Goal: Transaction & Acquisition: Obtain resource

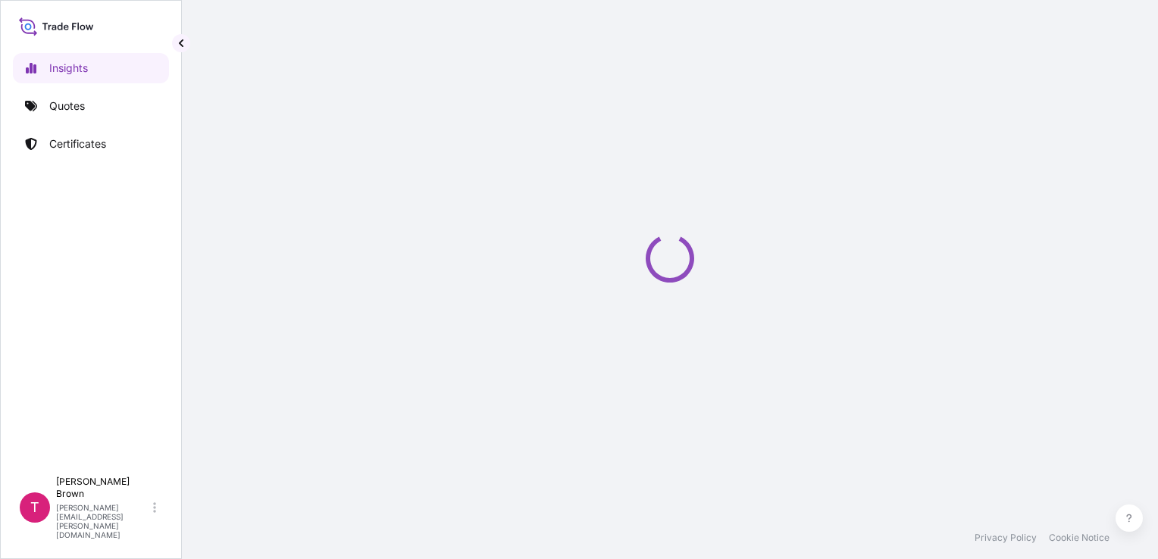
select select "2025"
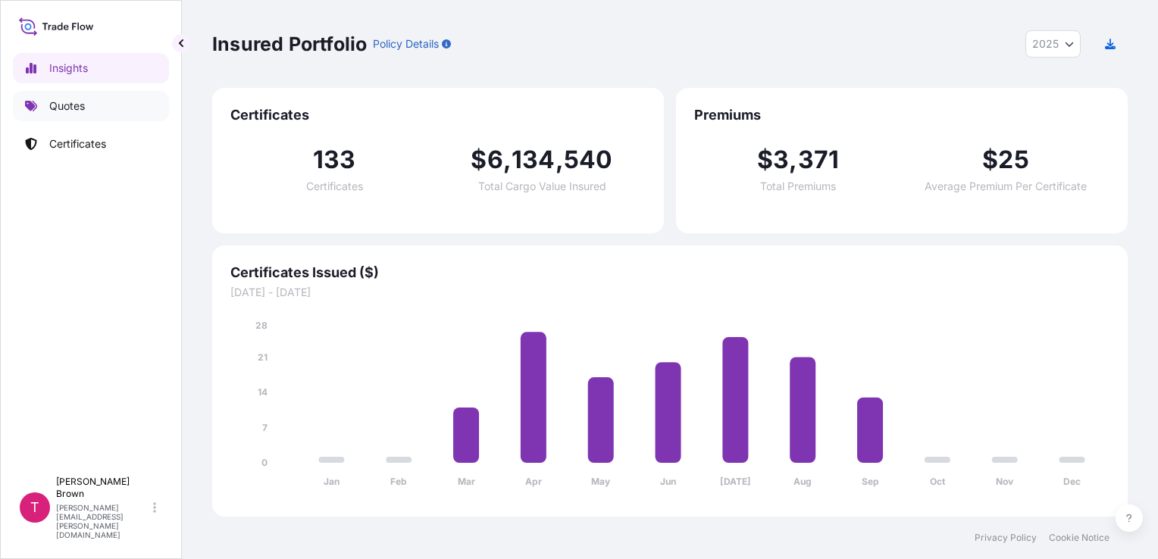
click at [49, 105] on p "Quotes" at bounding box center [67, 106] width 36 height 15
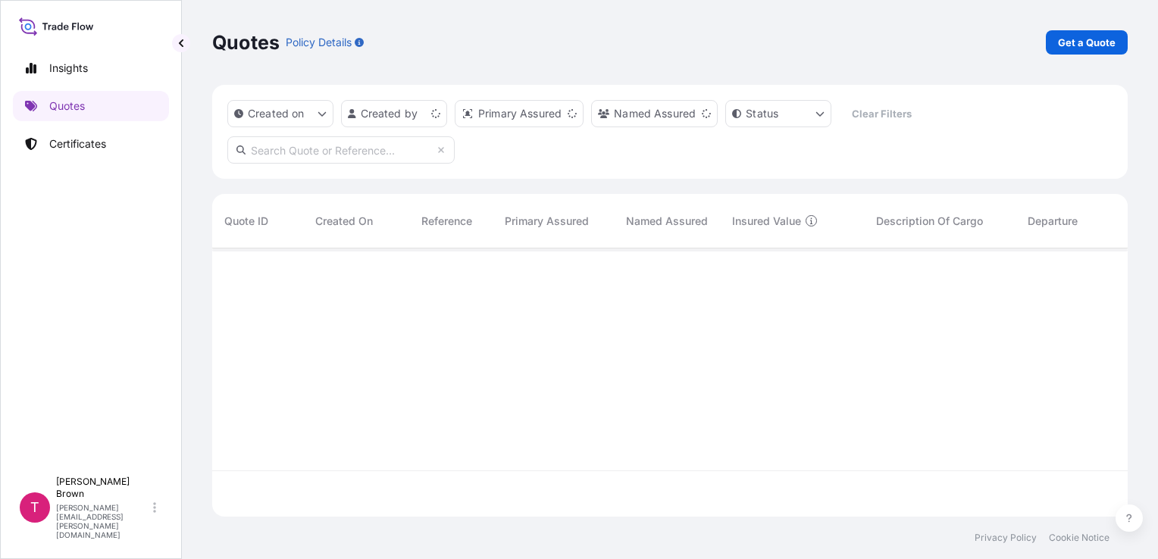
scroll to position [265, 904]
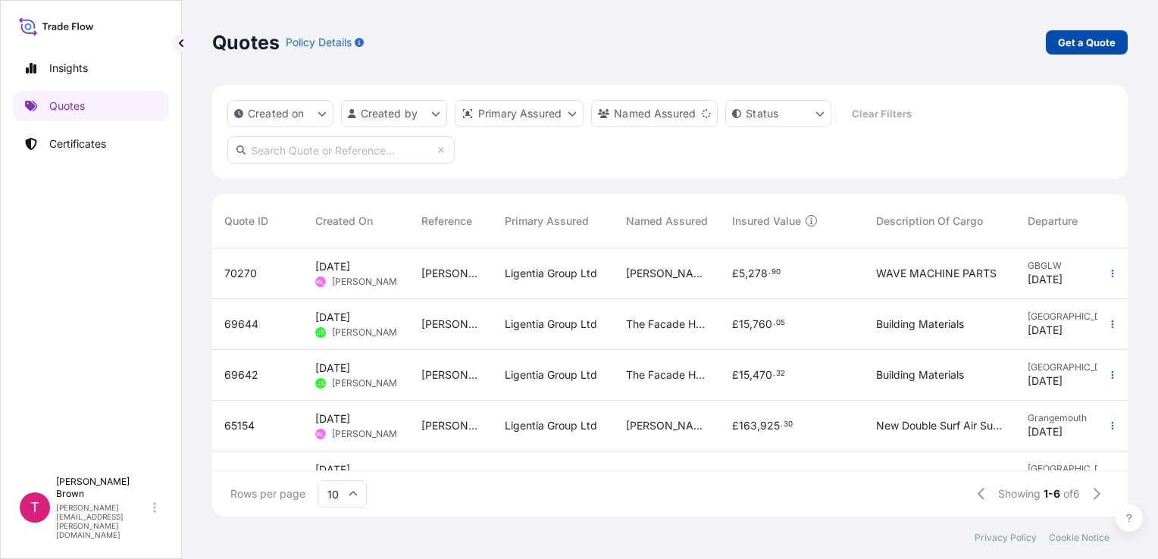
click at [1088, 39] on p "Get a Quote" at bounding box center [1087, 42] width 58 height 15
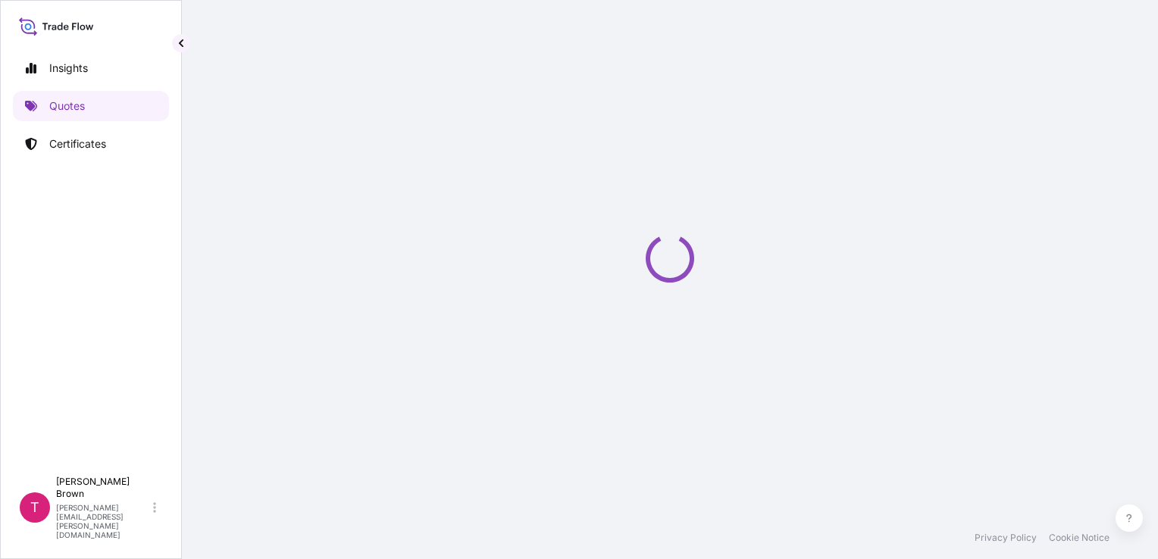
select select "Road / Inland"
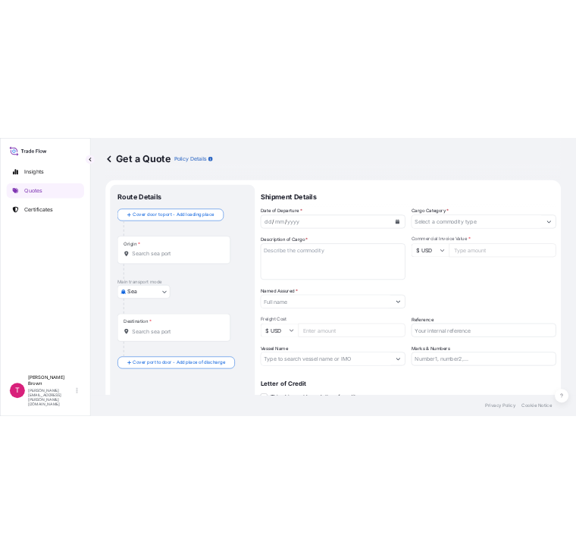
scroll to position [24, 0]
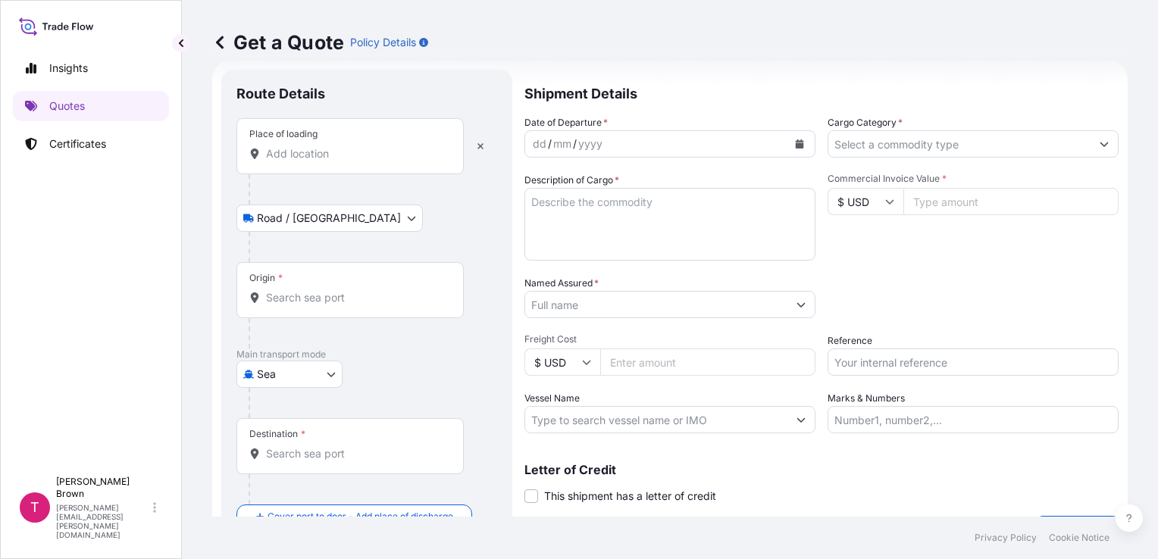
click at [325, 371] on body "Insights Quotes Certificates T Thomas Brown thomas.brown@ligentia.global Get a …" at bounding box center [579, 279] width 1158 height 559
click at [304, 458] on div "Road" at bounding box center [290, 467] width 94 height 27
select select "Road"
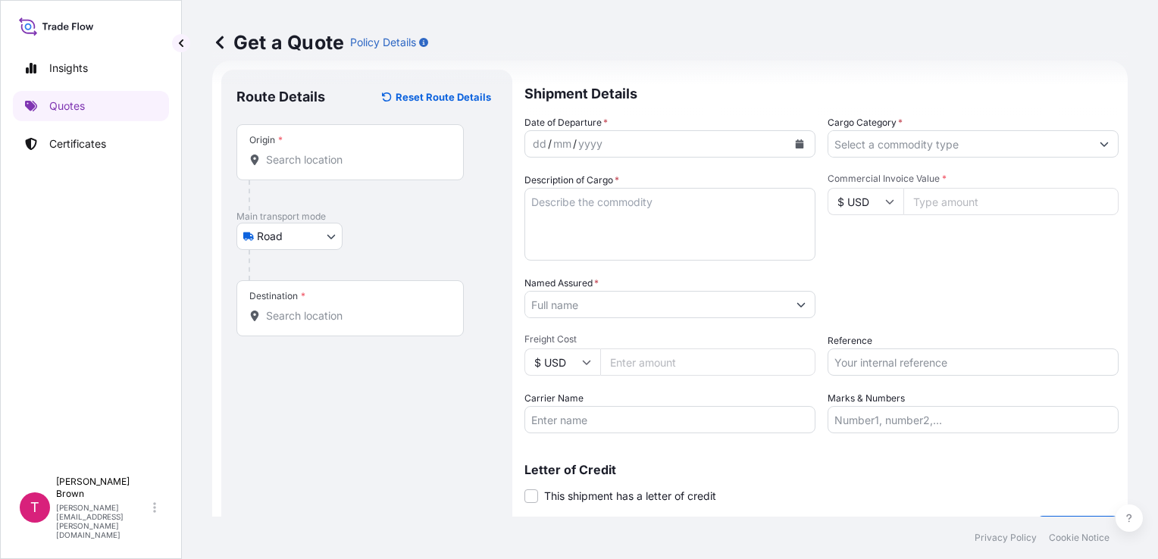
click at [92, 293] on div "Insights Quotes Certificates" at bounding box center [91, 254] width 156 height 430
click at [273, 164] on input "Origin *" at bounding box center [355, 159] width 179 height 15
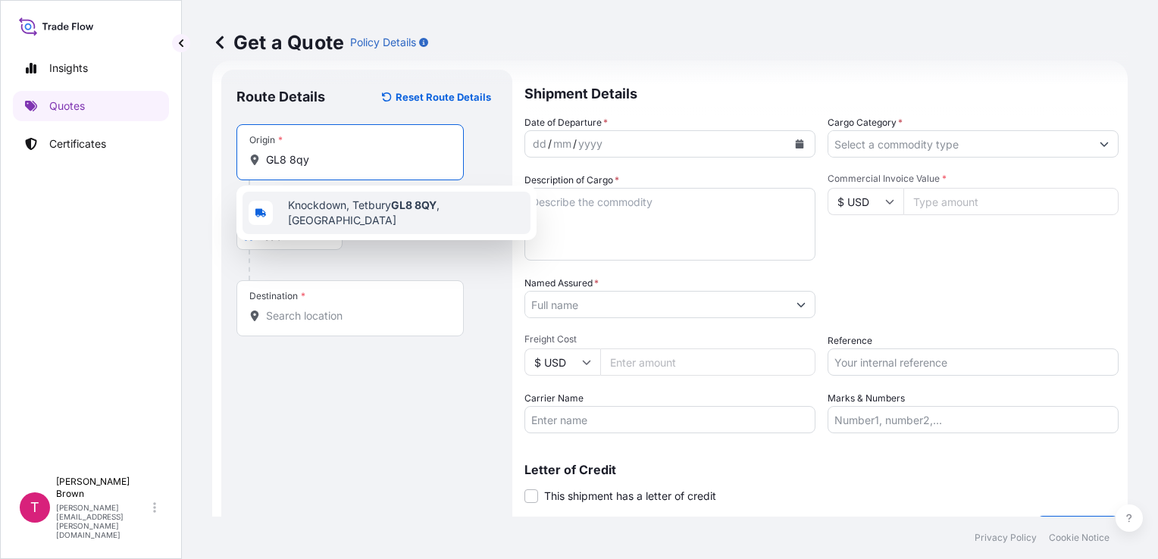
click at [321, 208] on span "Knockdown, Tetbury GL8 8QY , UK" at bounding box center [406, 213] width 237 height 30
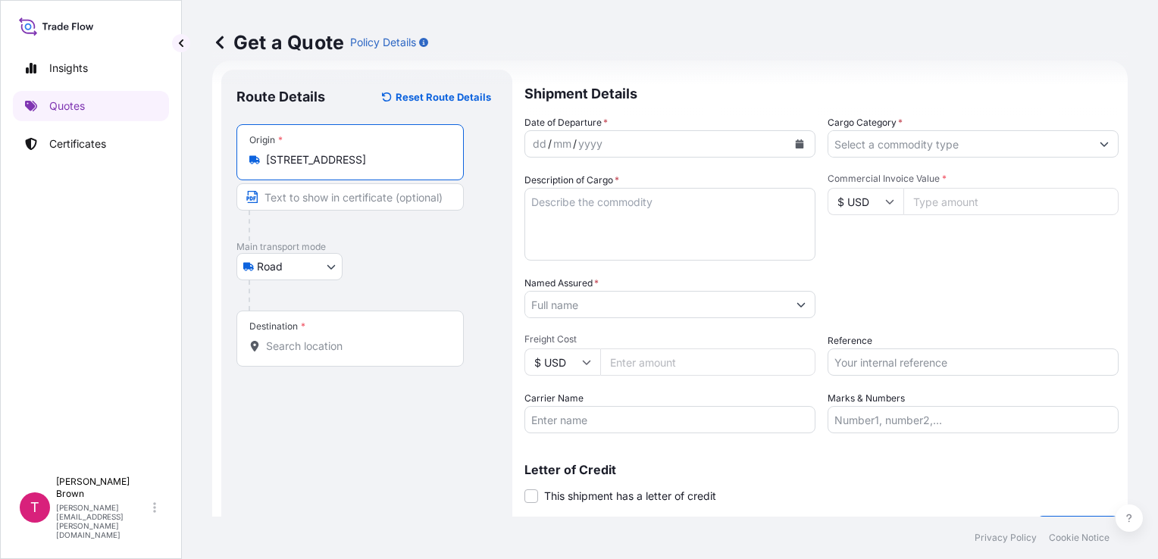
type input "Knockdown, Tetbury GL8 8QY, UK"
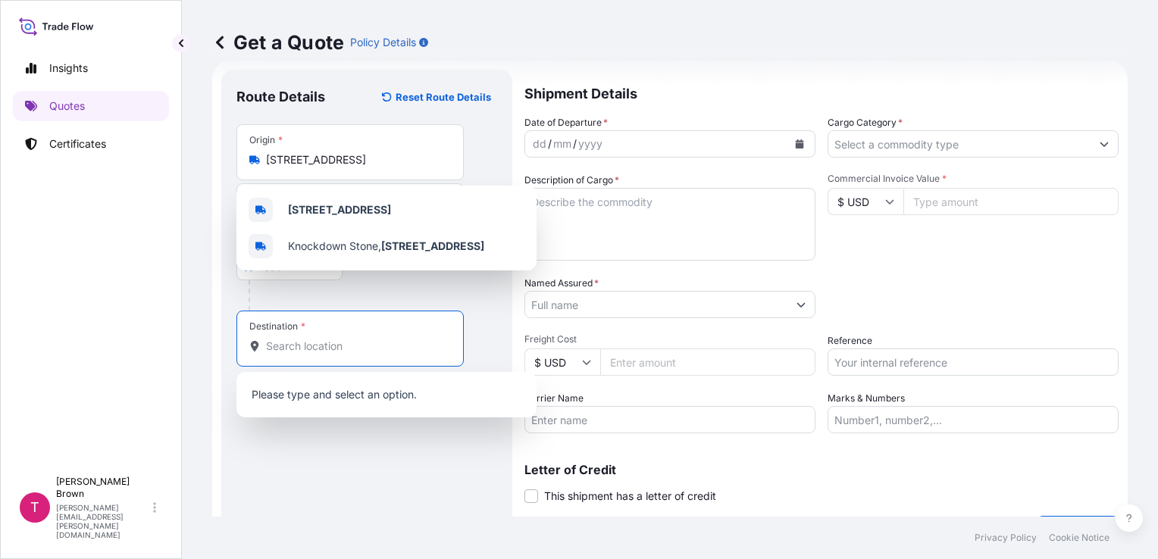
click at [318, 347] on input "Destination *" at bounding box center [355, 346] width 179 height 15
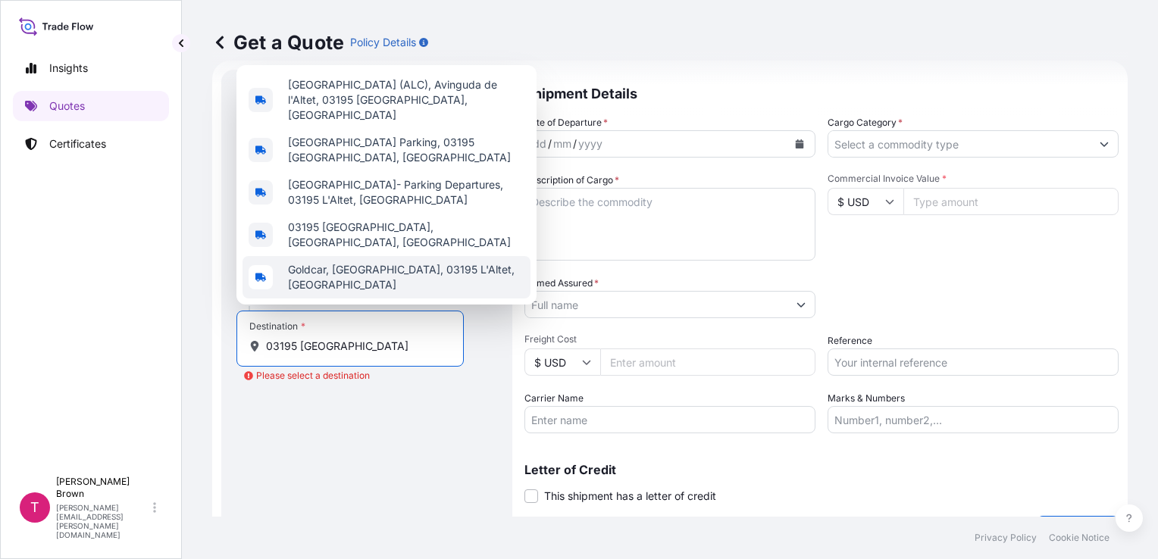
drag, startPoint x: 294, startPoint y: 347, endPoint x: 208, endPoint y: 352, distance: 86.6
click at [208, 352] on div "Get a Quote Policy Details Route Details Reset Route Details Place of loading R…" at bounding box center [670, 258] width 976 height 517
paste input "3"
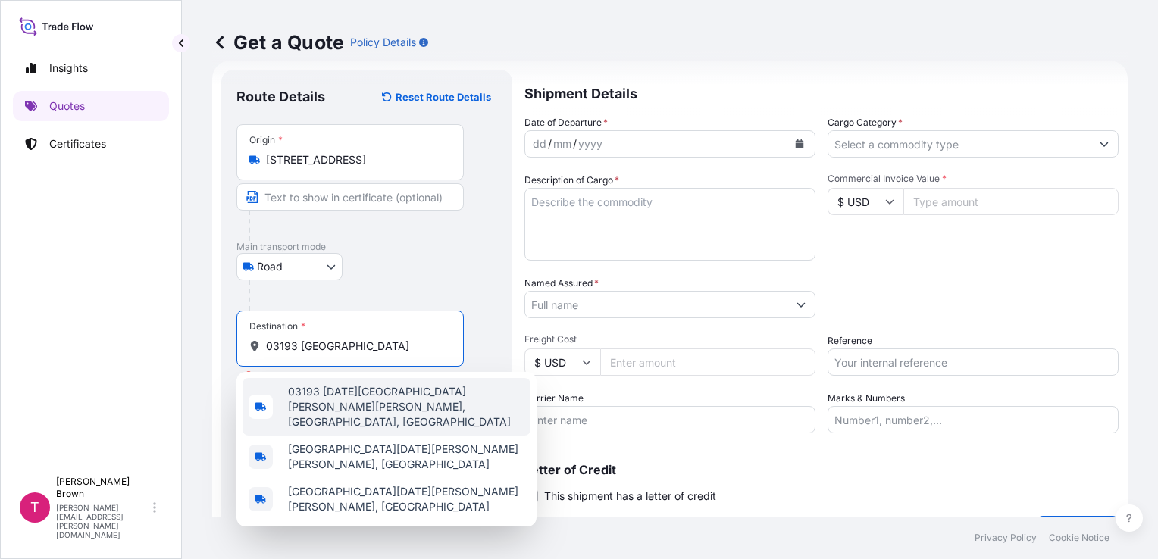
click at [417, 388] on span "03193 San Miguel de Salinas, Alicante, Spain" at bounding box center [406, 406] width 237 height 45
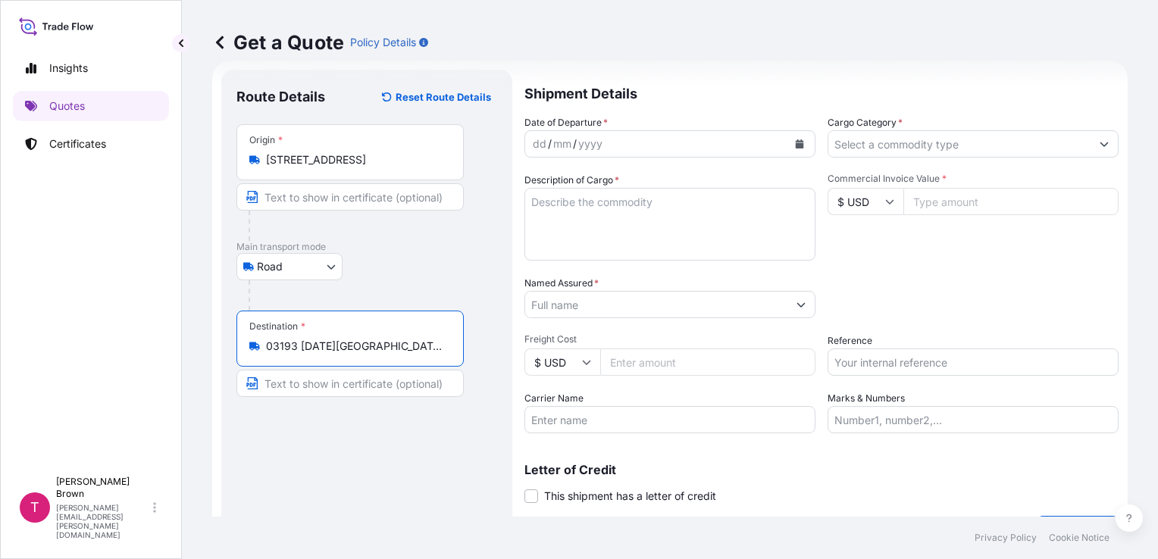
type input "03193 San Miguel de Salinas, Alicante, Spain"
click at [634, 146] on div "dd / mm / yyyy" at bounding box center [656, 143] width 262 height 27
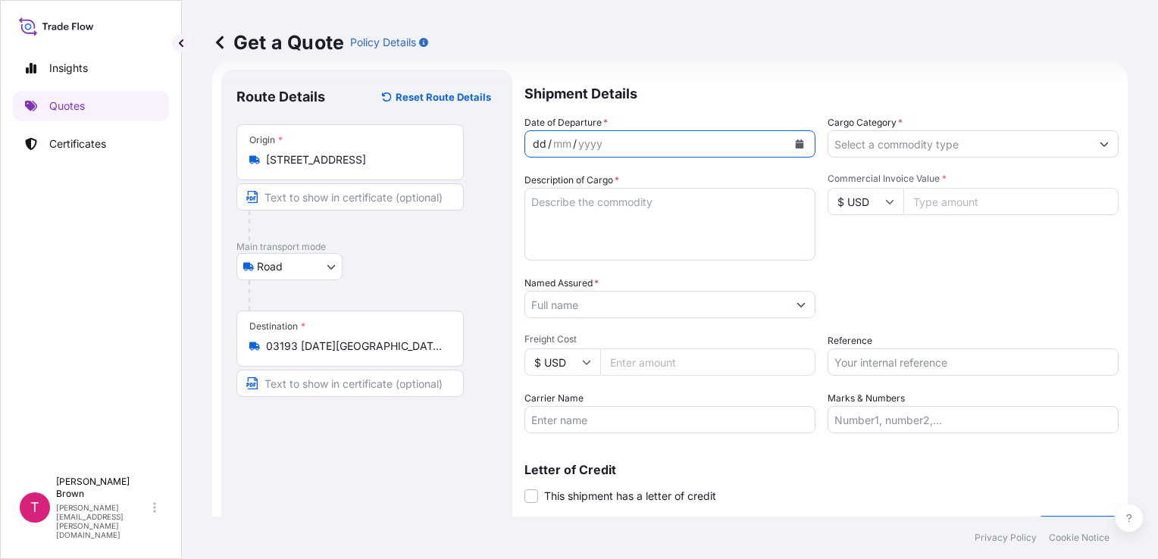
click at [534, 144] on div "dd" at bounding box center [539, 144] width 17 height 18
click at [975, 164] on div "Date of Departure * 20 / 09 / 2025 Cargo Category * Description of Cargo * Comm…" at bounding box center [822, 274] width 594 height 318
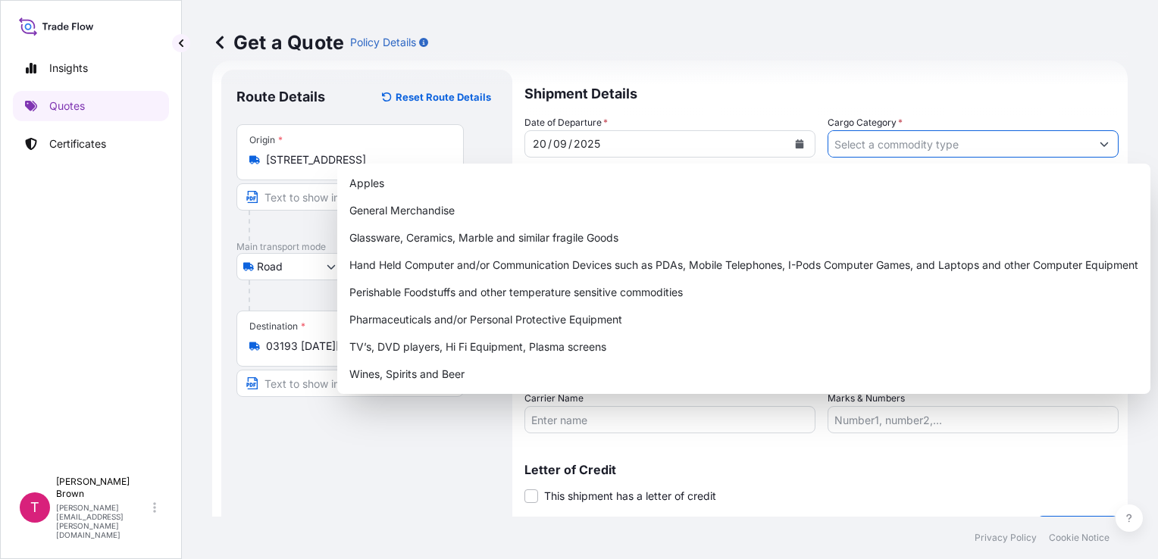
click at [958, 155] on input "Cargo Category *" at bounding box center [960, 143] width 262 height 27
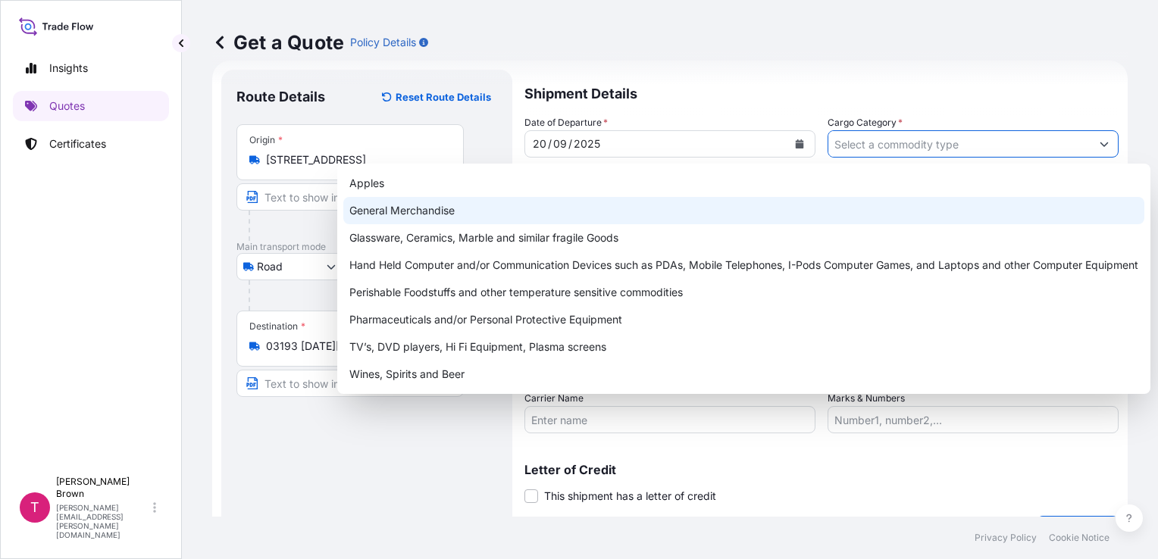
click at [544, 215] on div "General Merchandise" at bounding box center [743, 210] width 801 height 27
type input "General Merchandise"
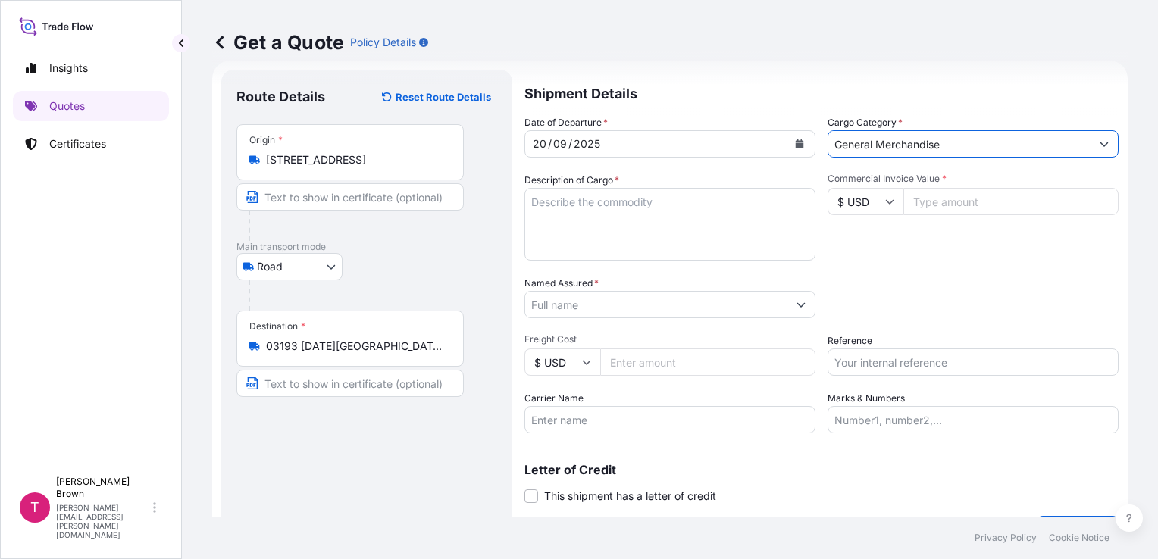
click at [629, 215] on textarea "Description of Cargo *" at bounding box center [670, 224] width 291 height 73
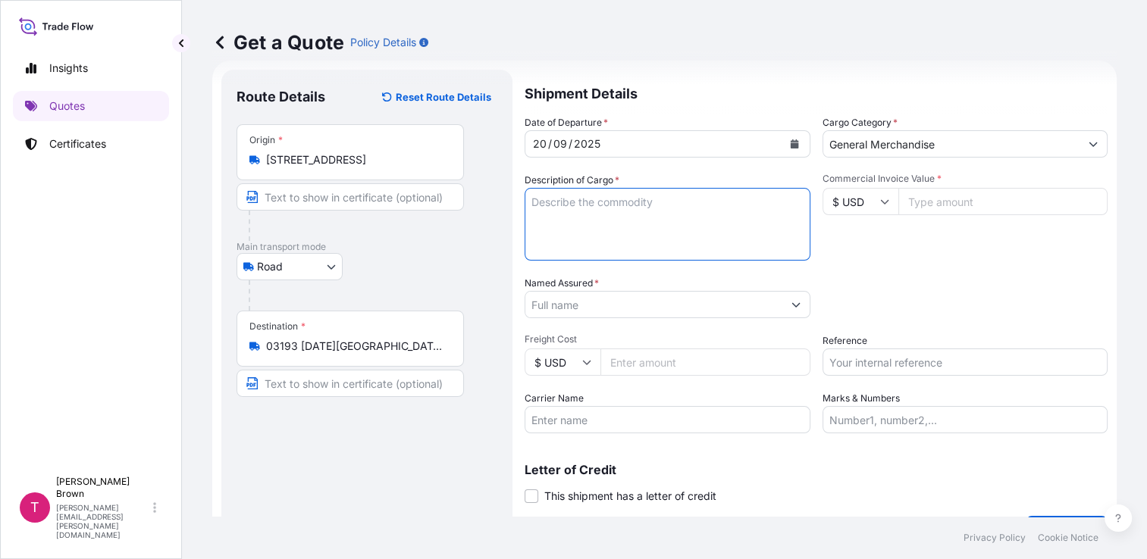
click at [597, 295] on input "Named Assured *" at bounding box center [653, 304] width 257 height 27
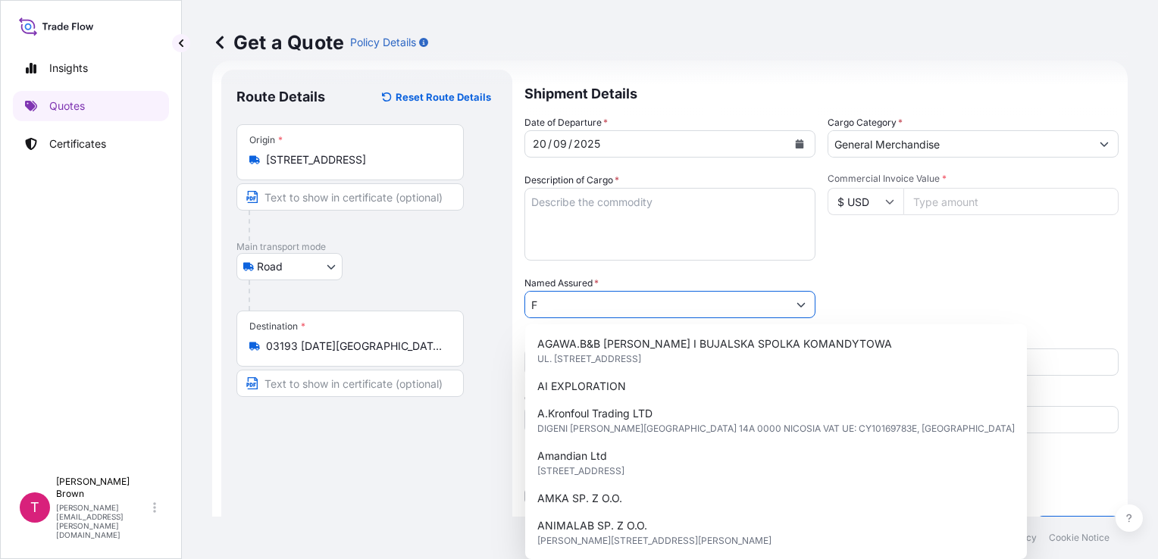
click at [597, 295] on input "F" at bounding box center [656, 304] width 262 height 27
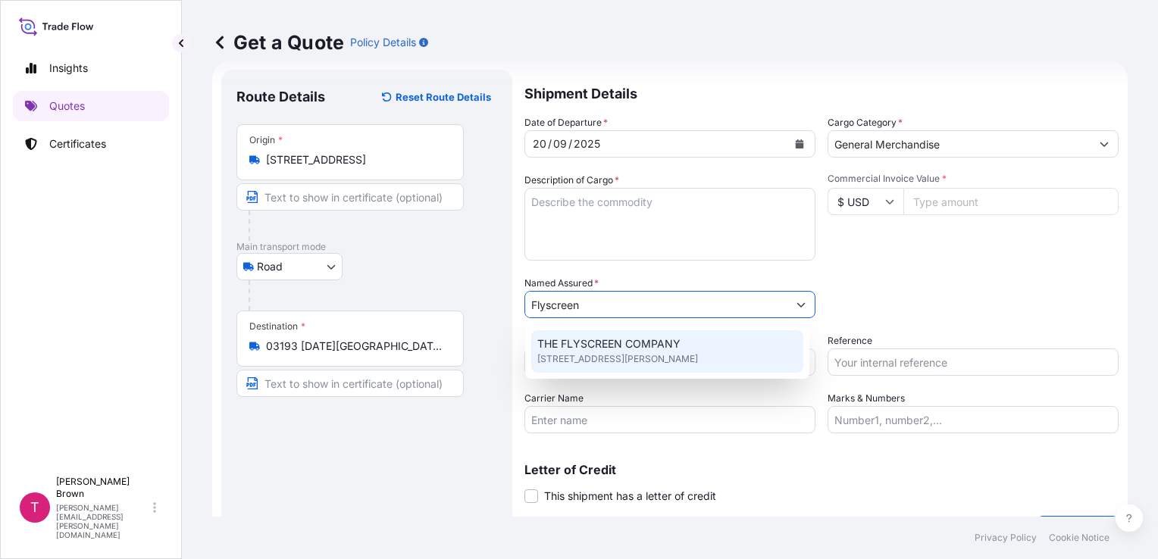
click at [620, 332] on div "THE FLYSCREEN COMPANY Unit 4, Warren Business Park, GL8 8QY, TETBURY, UNITED KI…" at bounding box center [667, 352] width 272 height 42
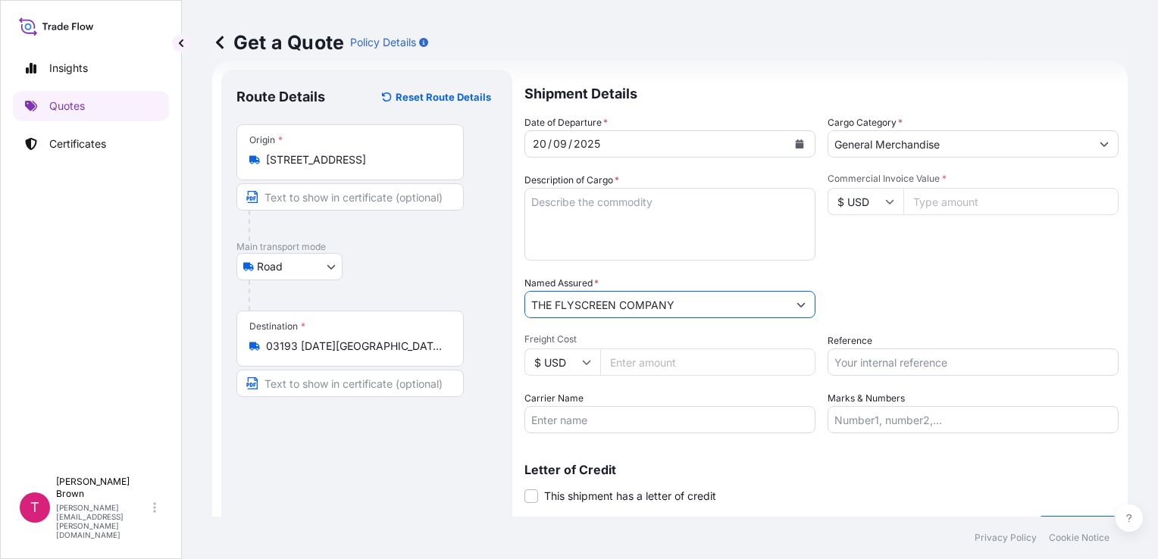
type input "THE FLYSCREEN COMPANY"
click at [844, 352] on input "Reference" at bounding box center [973, 362] width 291 height 27
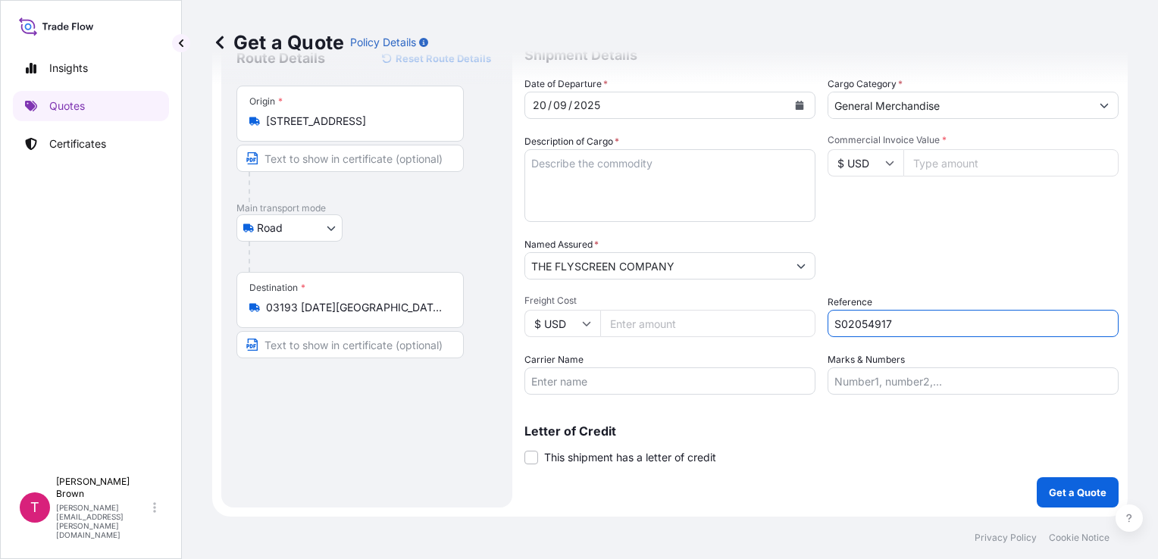
scroll to position [61, 0]
type input "S02054917"
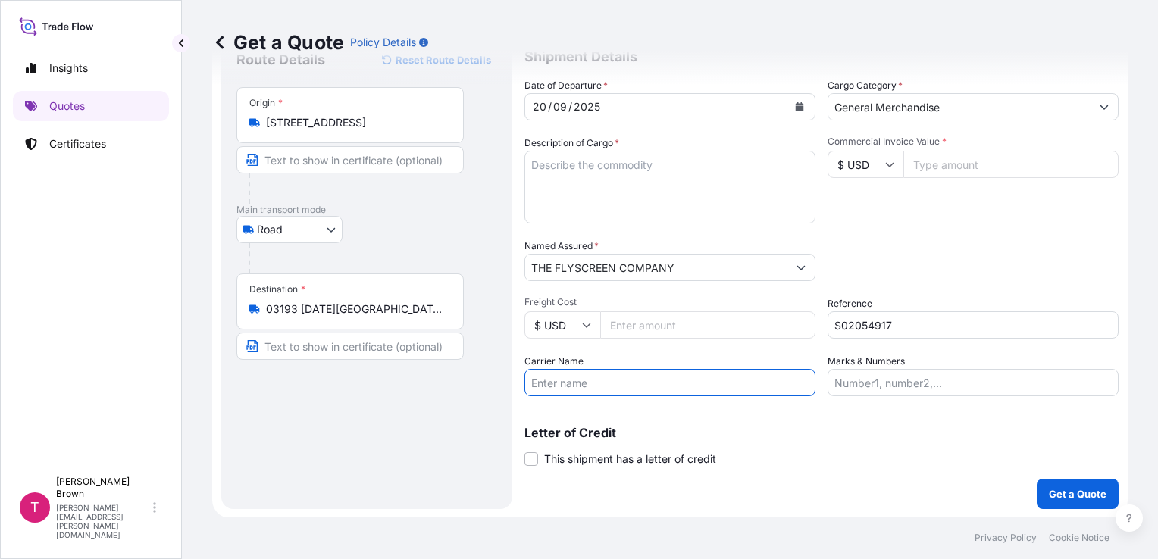
click at [708, 391] on input "Carrier Name" at bounding box center [670, 382] width 291 height 27
type input "RS INTERNATIONAL"
